Goal: Information Seeking & Learning: Learn about a topic

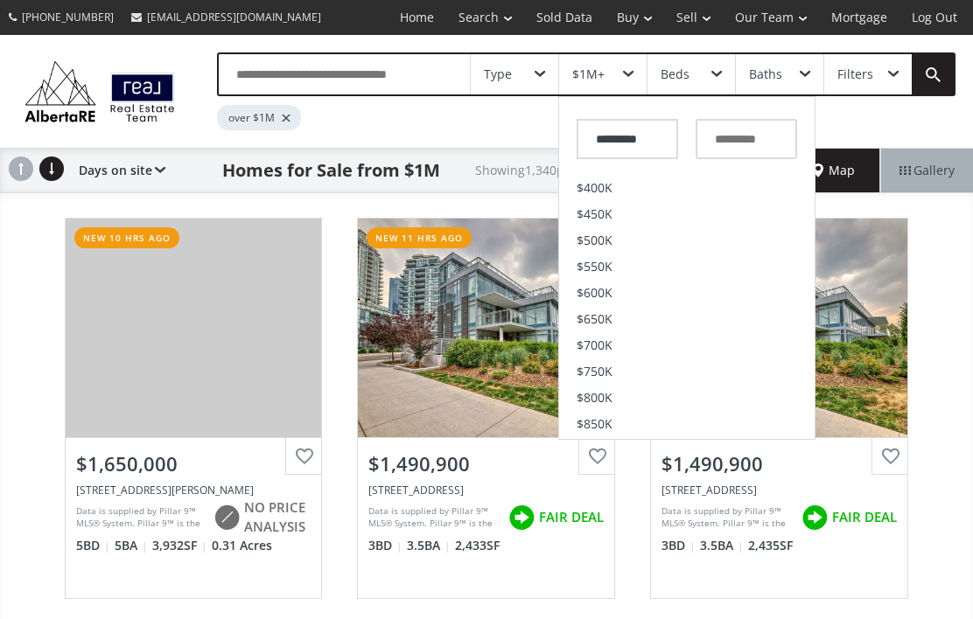
scroll to position [234, 0]
click at [585, 240] on span "$500K" at bounding box center [594, 236] width 36 height 12
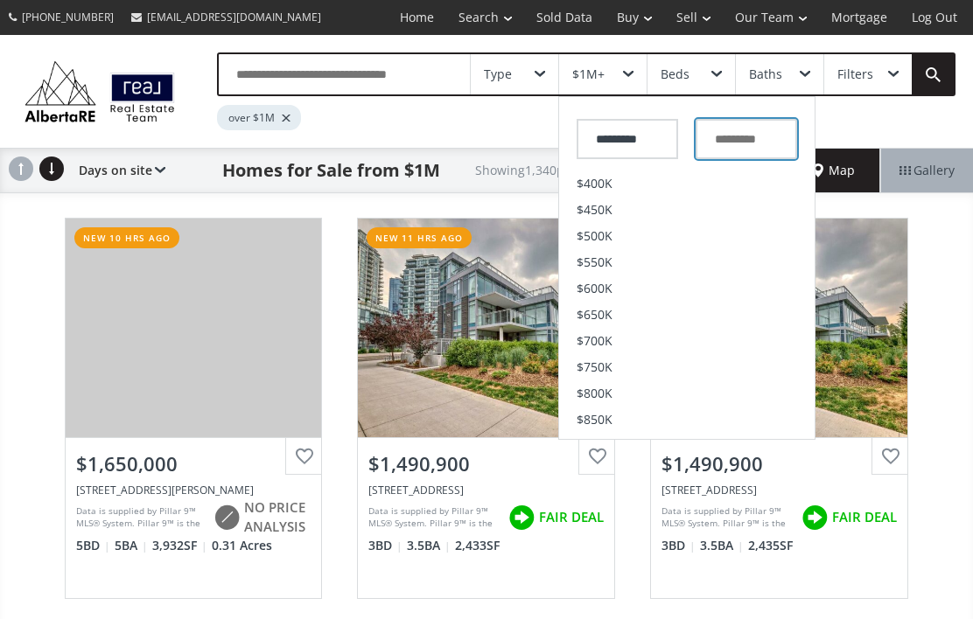
type input "*******"
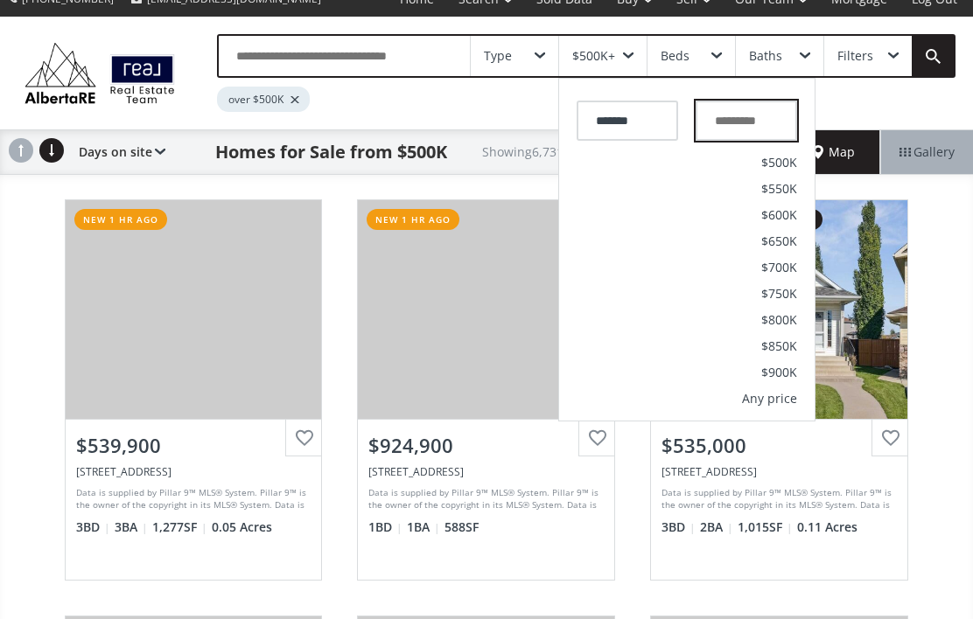
scroll to position [21, 0]
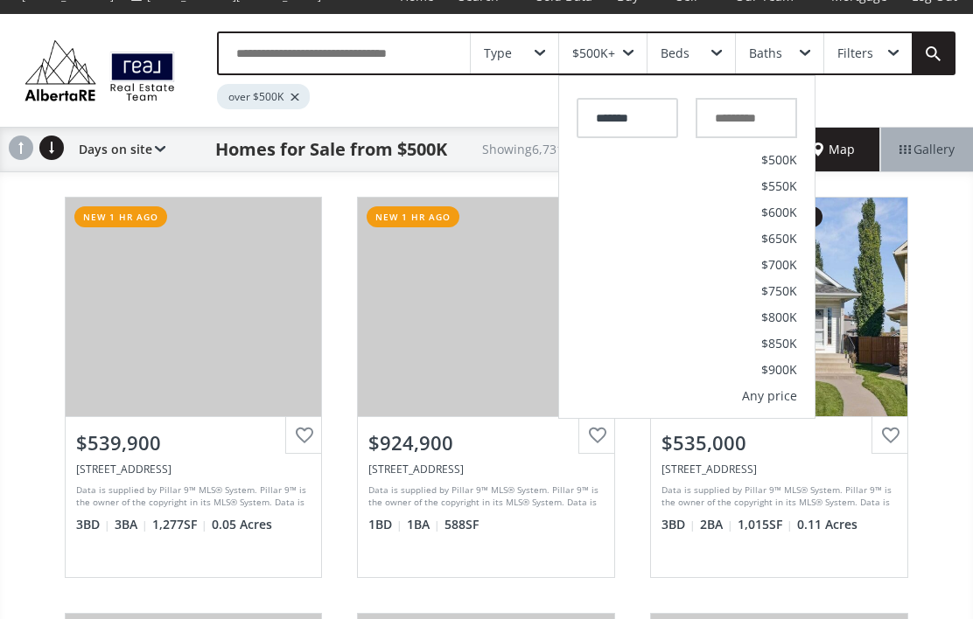
click at [771, 372] on span "$900K" at bounding box center [779, 370] width 36 height 12
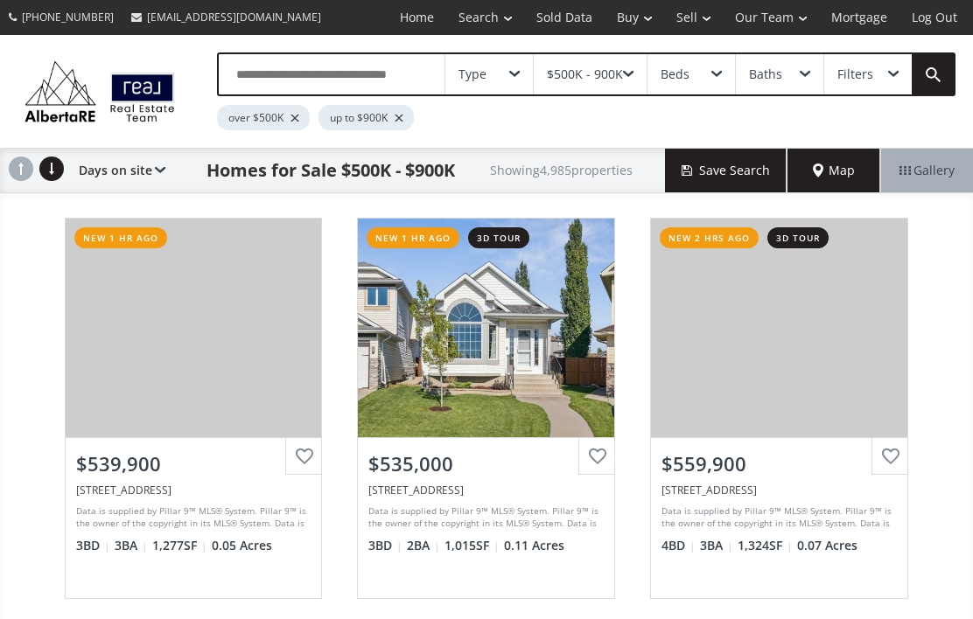
click at [24, 168] on use at bounding box center [21, 169] width 24 height 24
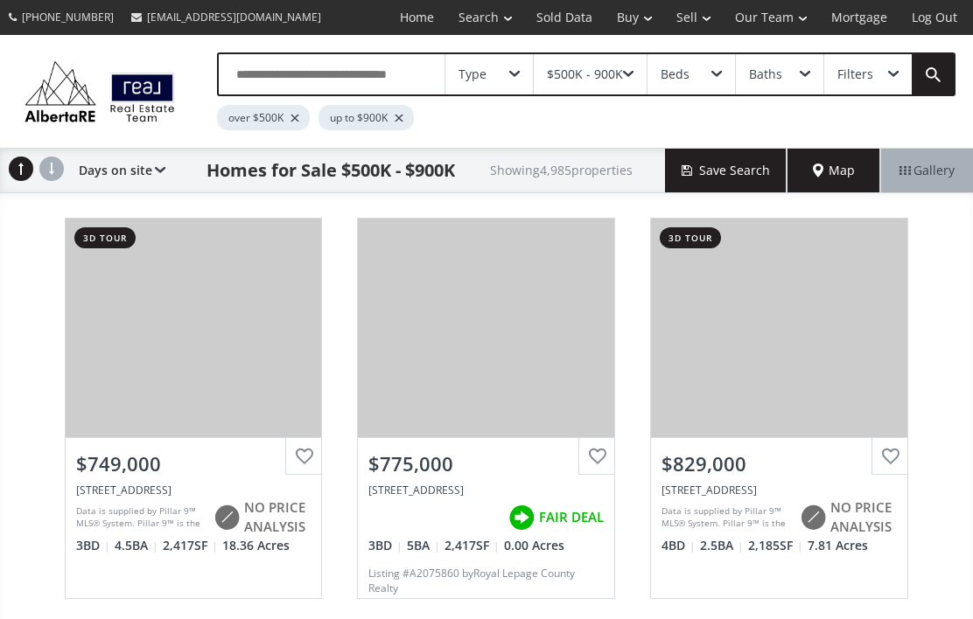
click at [50, 170] on use at bounding box center [51, 169] width 24 height 24
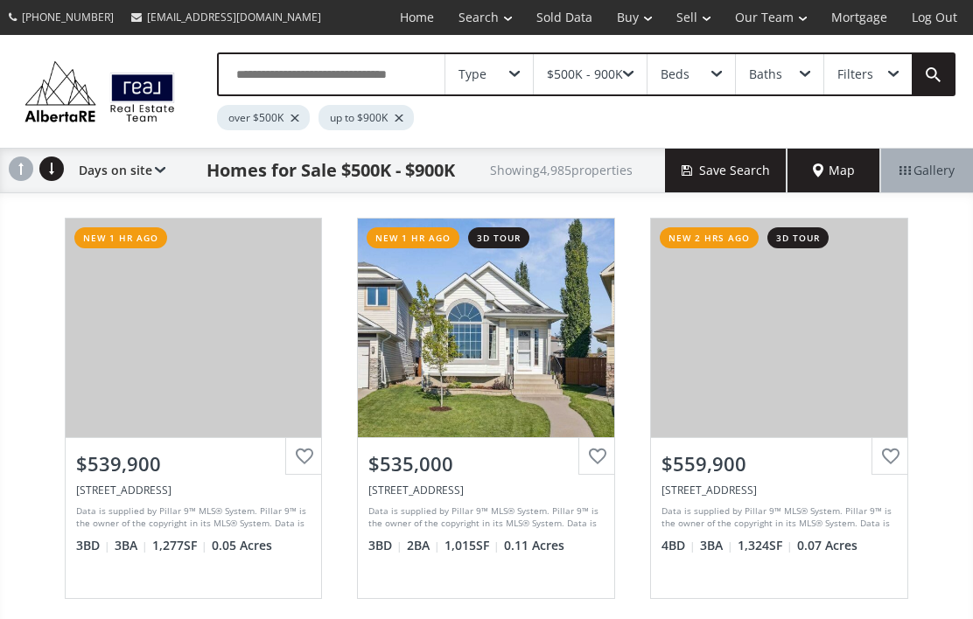
click at [681, 80] on div "Beds" at bounding box center [674, 74] width 29 height 12
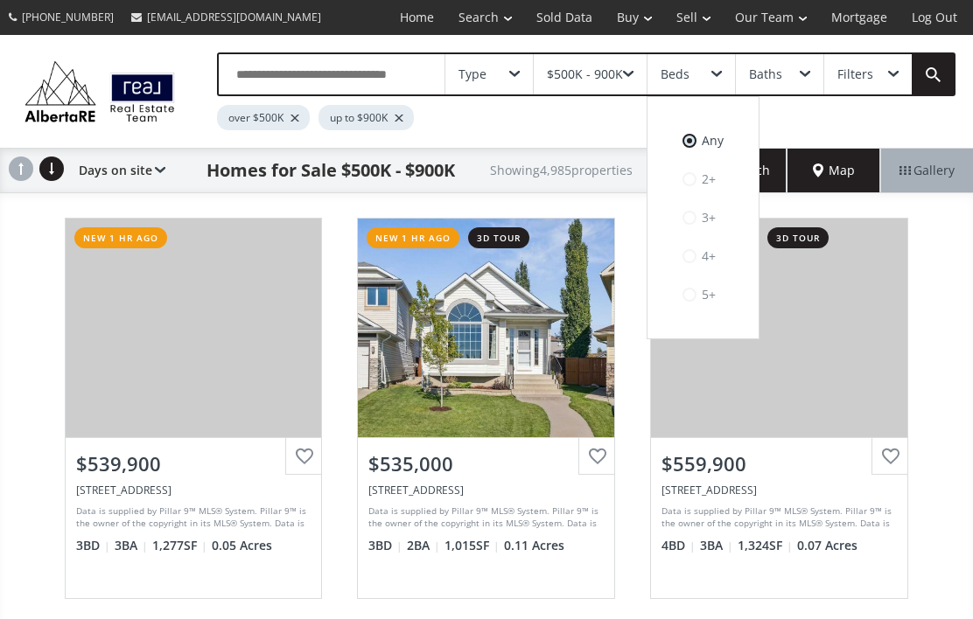
click at [670, 180] on label "2+" at bounding box center [703, 179] width 76 height 30
click at [769, 84] on div "Baths" at bounding box center [779, 74] width 87 height 40
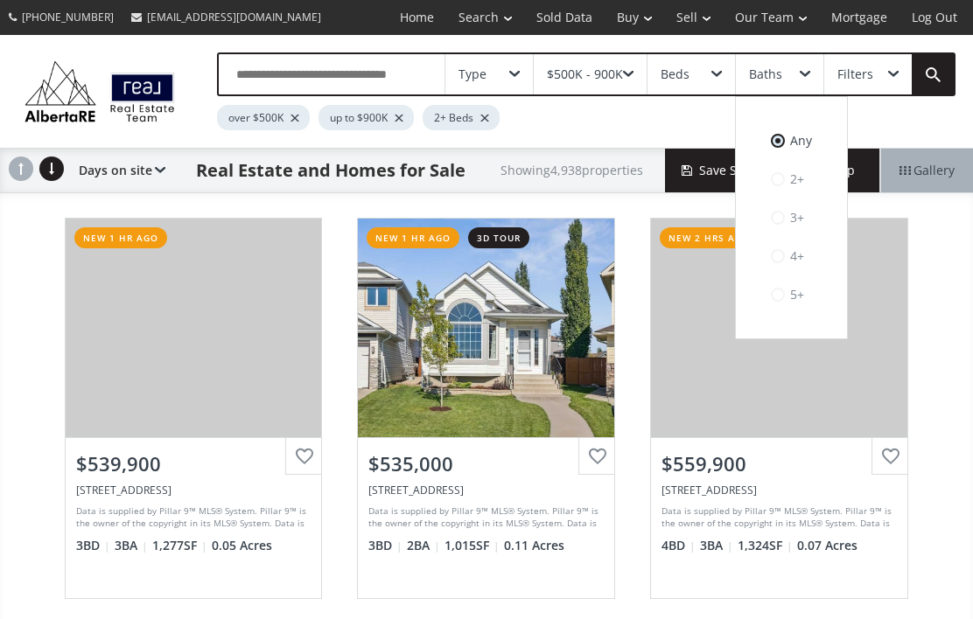
click at [760, 175] on label "2+" at bounding box center [791, 179] width 76 height 30
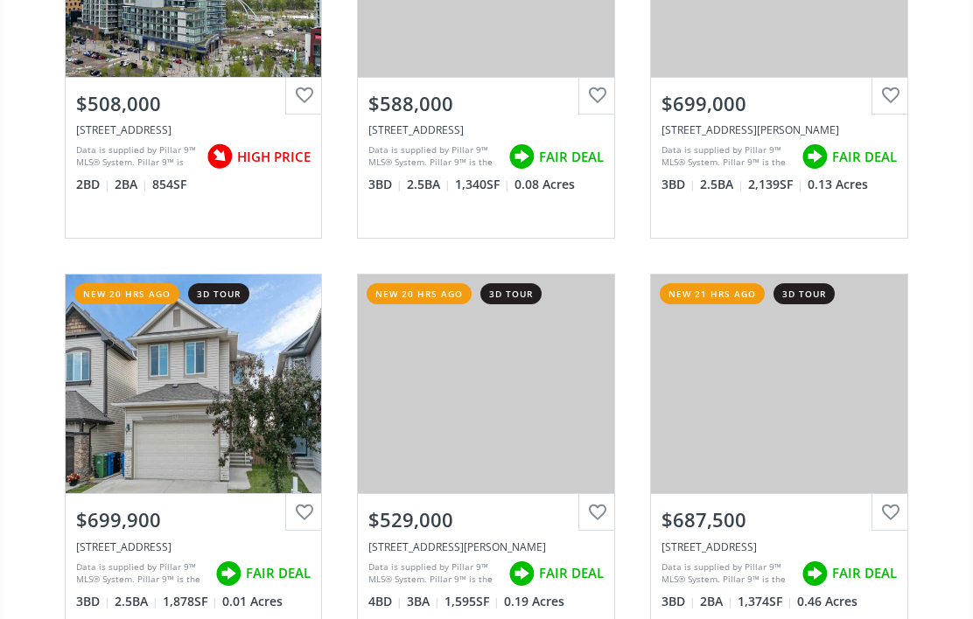
scroll to position [2464, 0]
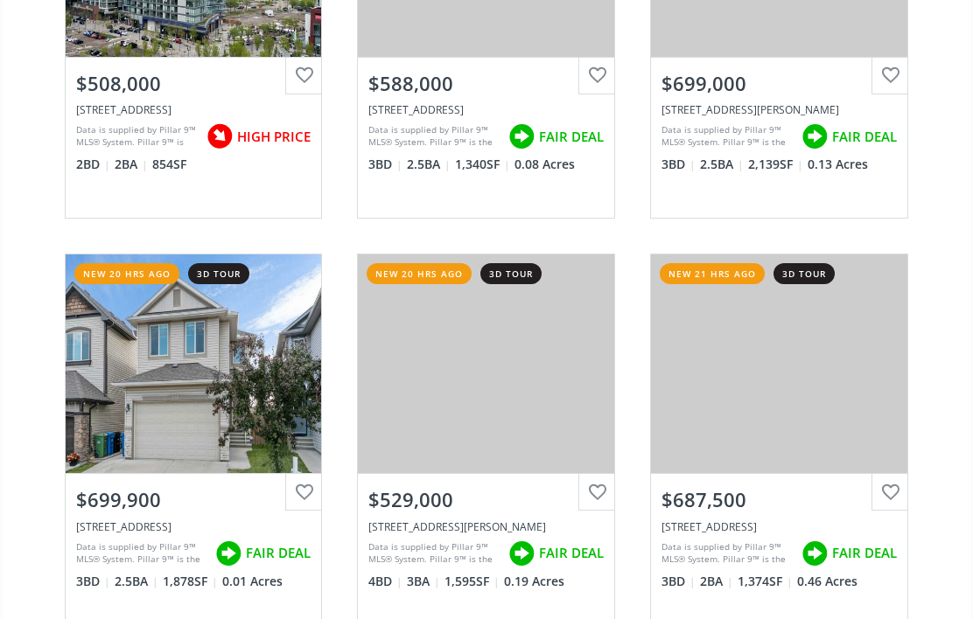
click at [843, 395] on div "View Photos & Details" at bounding box center [779, 364] width 256 height 219
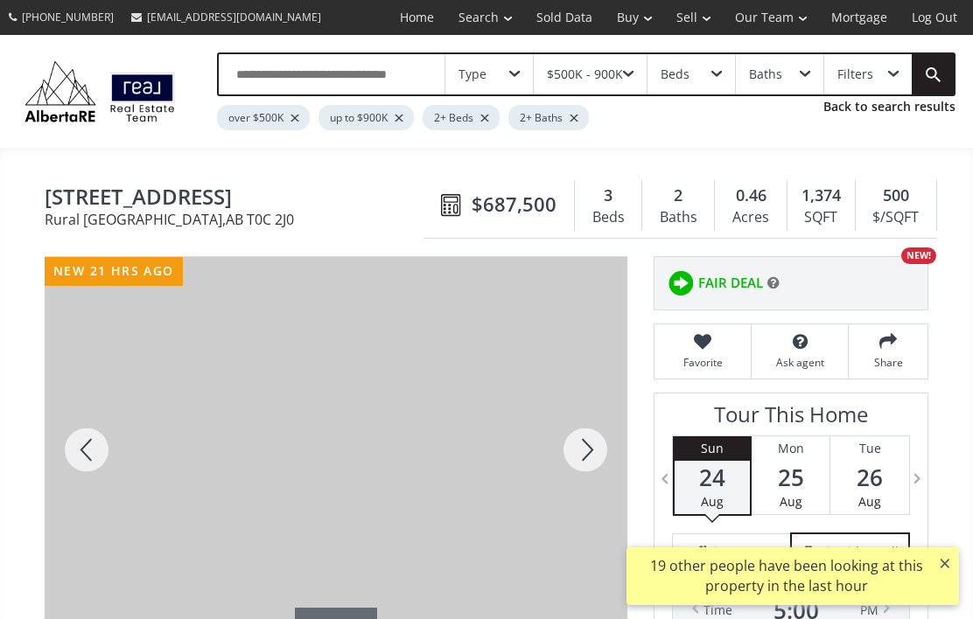
click at [74, 458] on div at bounding box center [87, 450] width 84 height 386
click at [70, 450] on div at bounding box center [87, 450] width 84 height 386
click at [72, 458] on div at bounding box center [87, 450] width 84 height 386
click at [73, 457] on div at bounding box center [87, 450] width 84 height 386
click at [68, 444] on div at bounding box center [87, 450] width 84 height 386
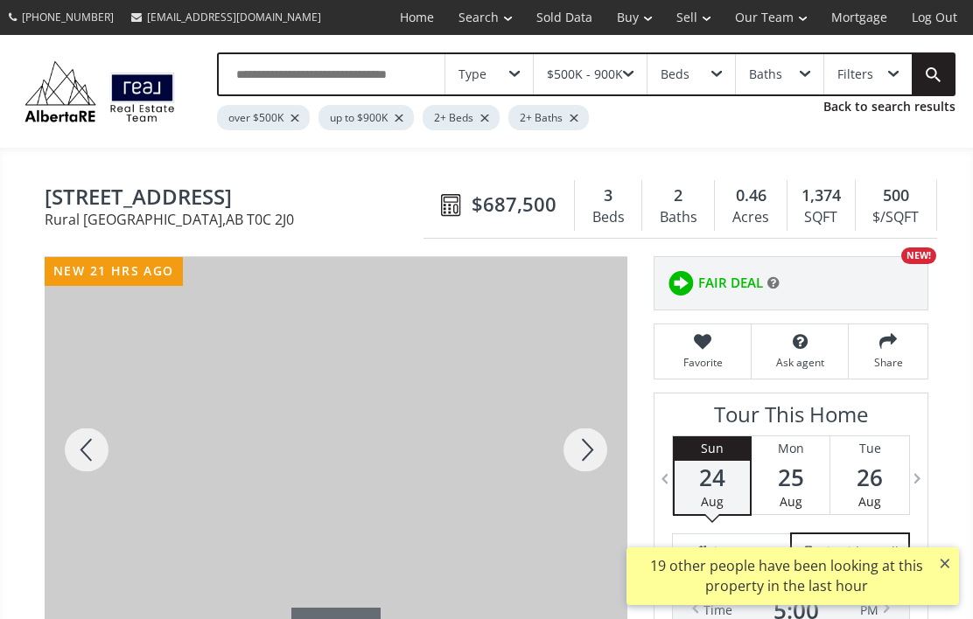
click at [72, 450] on div at bounding box center [87, 450] width 84 height 386
click at [69, 450] on div at bounding box center [87, 450] width 84 height 386
click at [62, 442] on div at bounding box center [87, 450] width 84 height 386
click at [64, 442] on div at bounding box center [87, 450] width 84 height 386
click at [75, 446] on div at bounding box center [87, 450] width 84 height 386
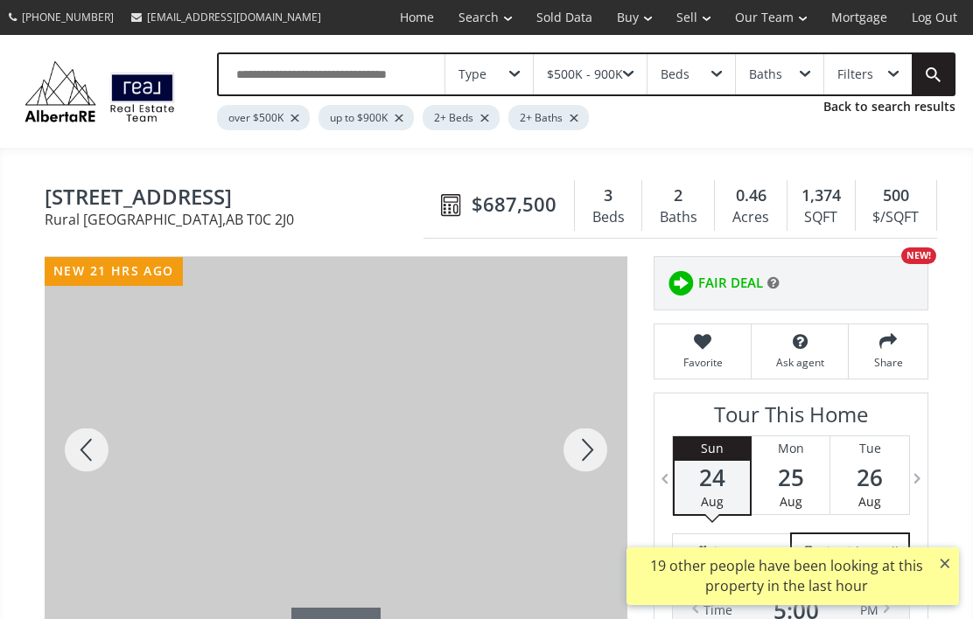
click at [70, 442] on div at bounding box center [87, 450] width 84 height 386
click at [64, 450] on div at bounding box center [87, 450] width 84 height 386
click at [69, 453] on div at bounding box center [87, 450] width 84 height 386
click at [68, 444] on div at bounding box center [87, 450] width 84 height 386
click at [68, 445] on div at bounding box center [87, 450] width 84 height 386
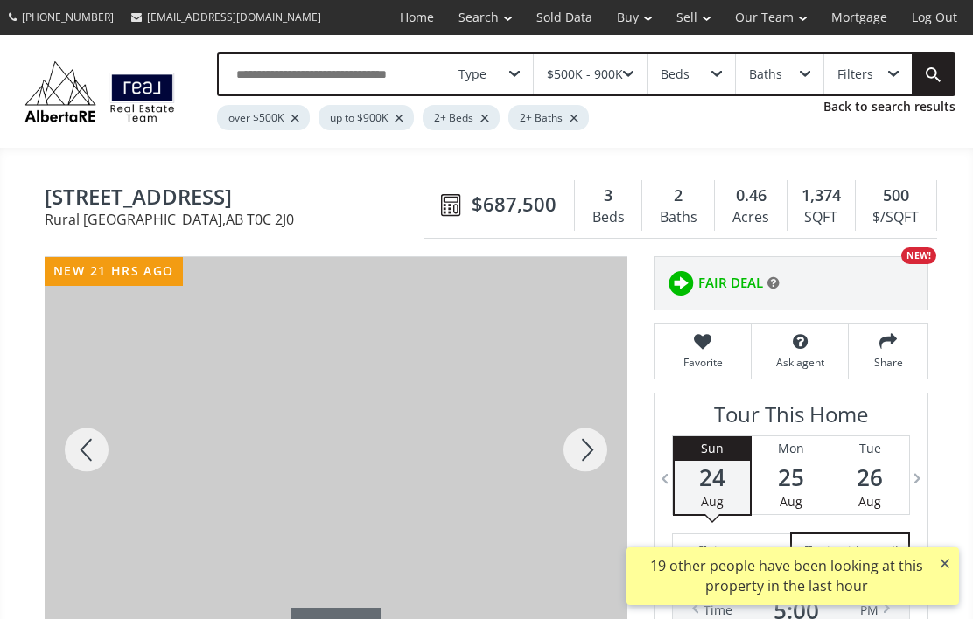
click at [71, 444] on div at bounding box center [87, 450] width 84 height 386
click at [70, 447] on div at bounding box center [87, 450] width 84 height 386
click at [73, 451] on div at bounding box center [87, 450] width 84 height 386
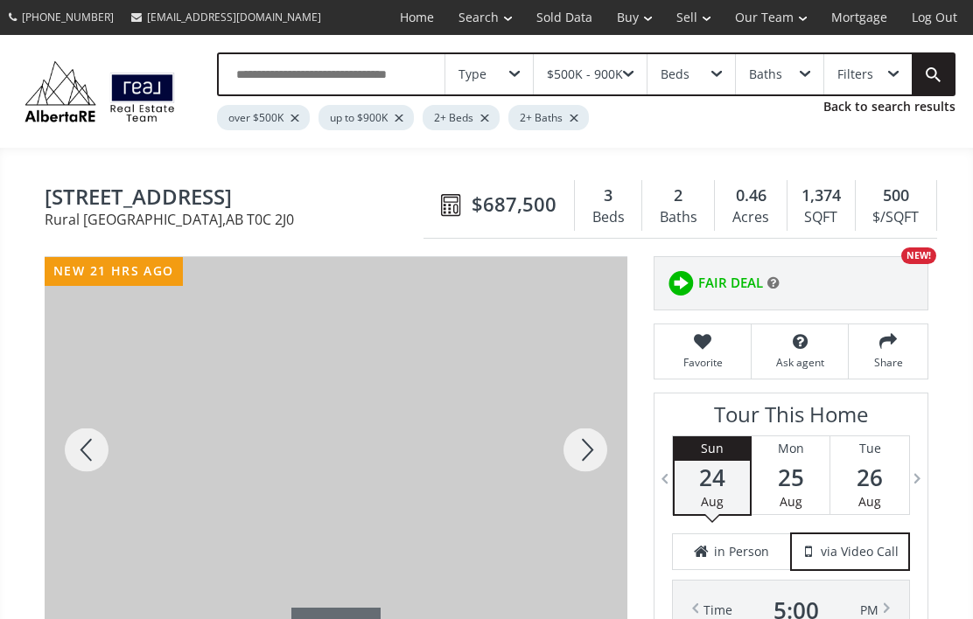
click at [73, 455] on div at bounding box center [87, 450] width 84 height 386
click at [70, 456] on div at bounding box center [87, 450] width 84 height 386
click at [73, 450] on div at bounding box center [87, 450] width 84 height 386
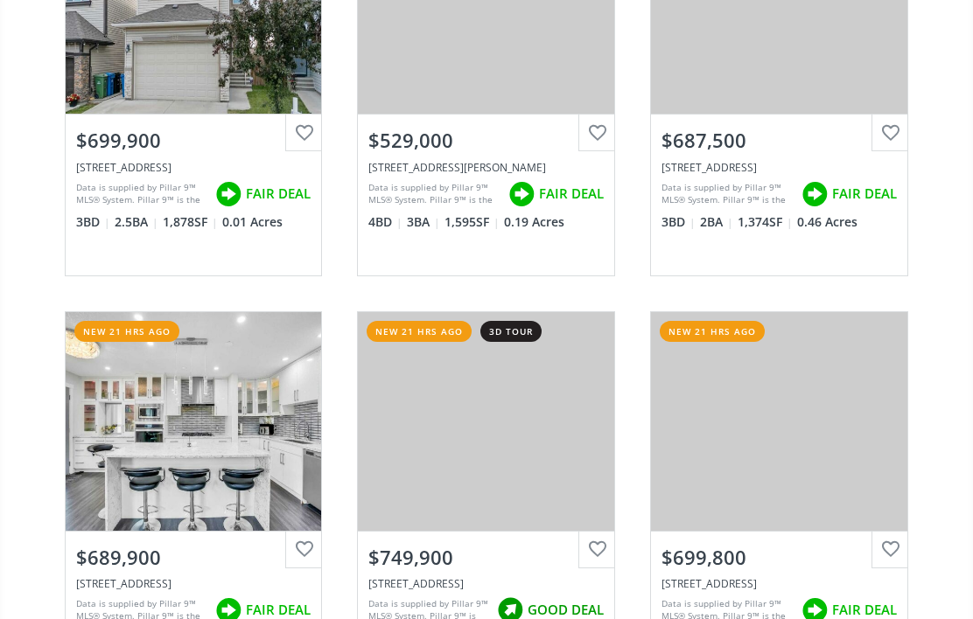
scroll to position [2824, 0]
click at [438, 402] on div "View Photos & Details" at bounding box center [486, 421] width 256 height 219
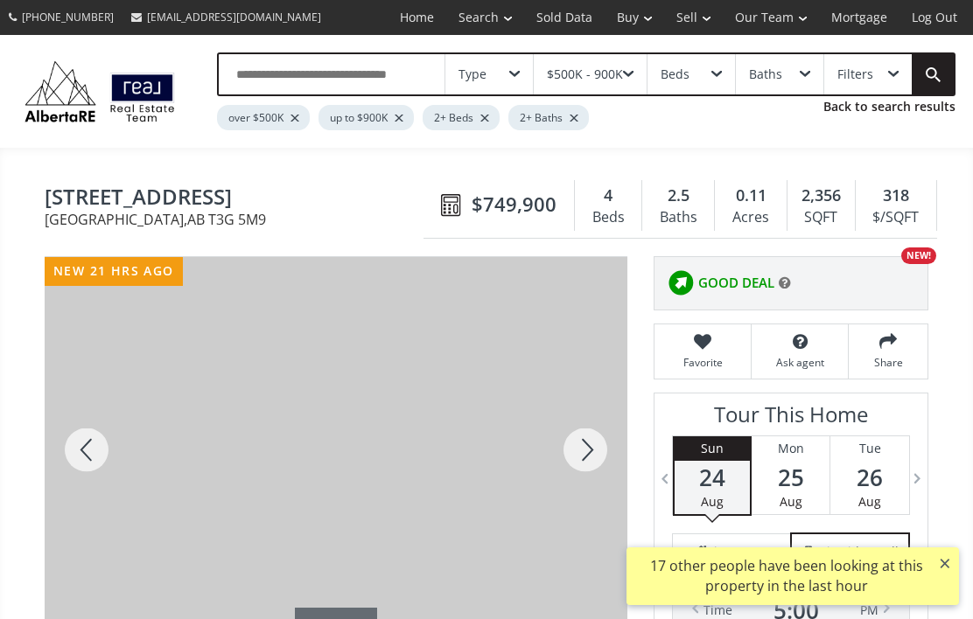
click at [79, 449] on div at bounding box center [87, 450] width 84 height 386
click at [68, 446] on div at bounding box center [87, 450] width 84 height 386
click at [76, 447] on div at bounding box center [87, 450] width 84 height 386
